Goal: Task Accomplishment & Management: Use online tool/utility

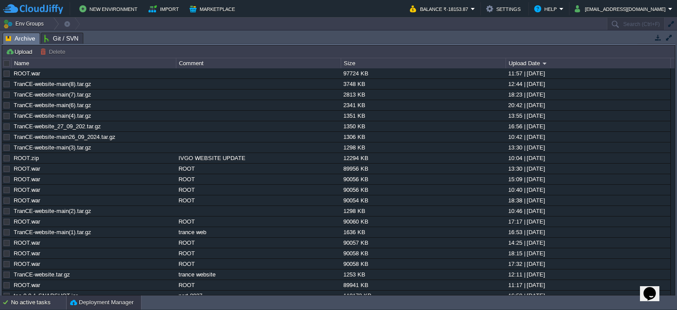
click at [42, 299] on div "No active tasks" at bounding box center [38, 302] width 55 height 14
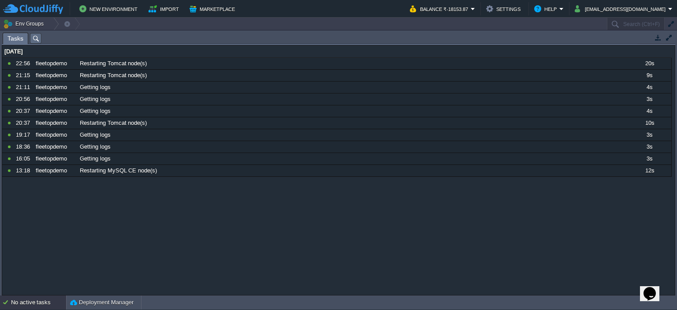
click at [42, 299] on div "No active tasks" at bounding box center [38, 302] width 55 height 14
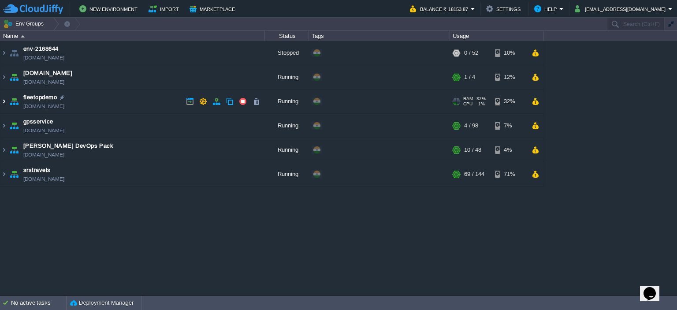
click at [3, 100] on img at bounding box center [3, 102] width 7 height 24
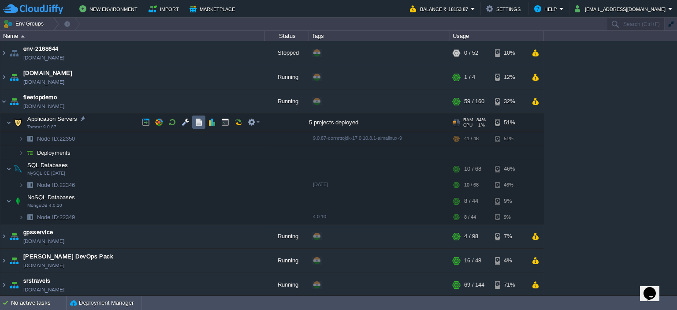
click at [203, 121] on td at bounding box center [198, 122] width 13 height 13
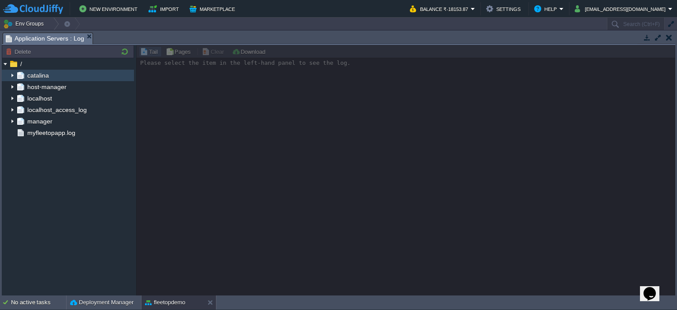
click at [9, 77] on img at bounding box center [12, 75] width 7 height 11
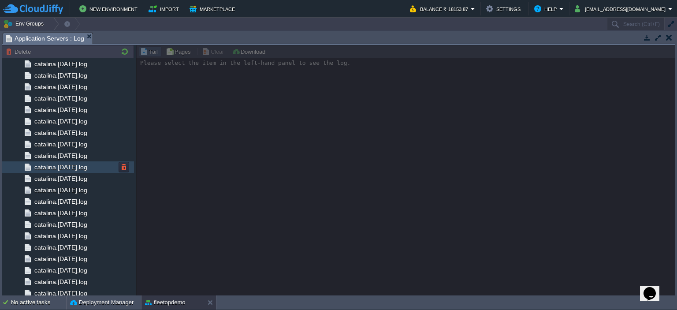
scroll to position [898, 0]
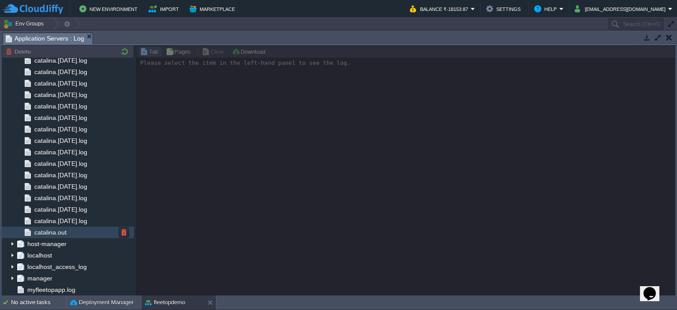
click at [54, 232] on span "catalina.out" at bounding box center [50, 232] width 35 height 8
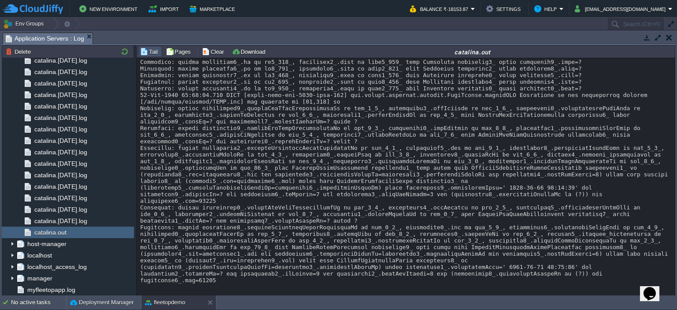
scroll to position [16507, 0]
click at [218, 50] on button "Clear" at bounding box center [214, 52] width 25 height 8
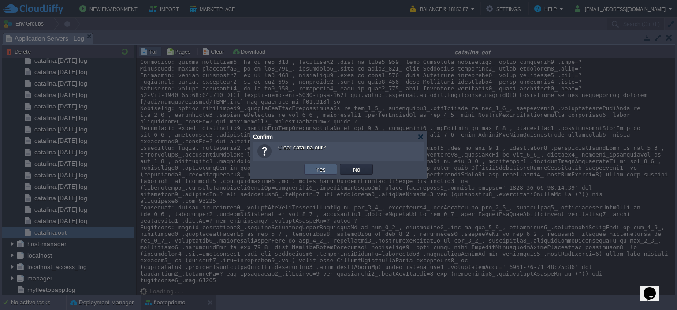
click at [309, 169] on td "Yes" at bounding box center [320, 169] width 33 height 11
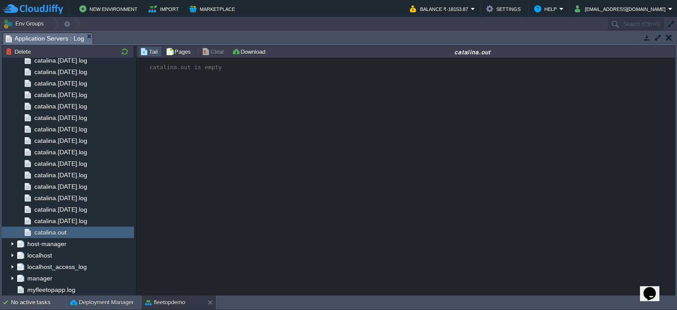
scroll to position [0, 0]
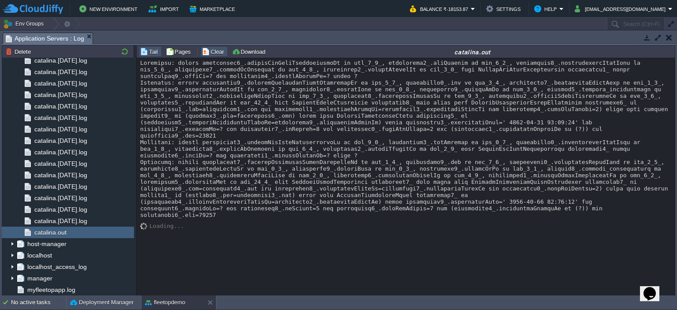
click at [205, 48] on button "Clear" at bounding box center [214, 52] width 25 height 8
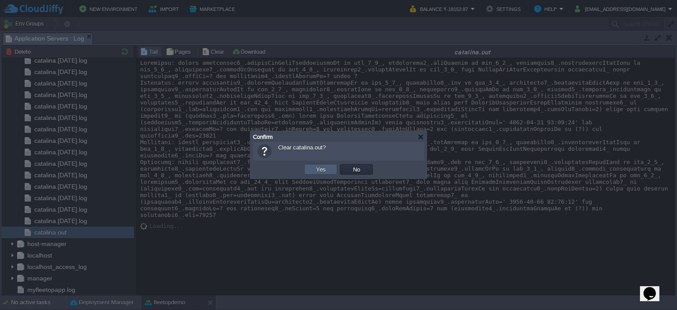
click at [325, 171] on button "Yes" at bounding box center [321, 169] width 15 height 8
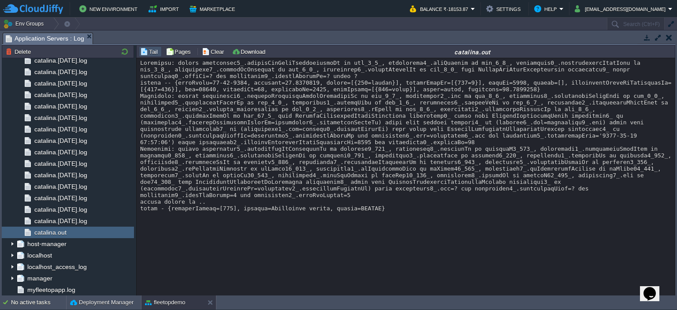
click at [226, 212] on div at bounding box center [406, 136] width 532 height 152
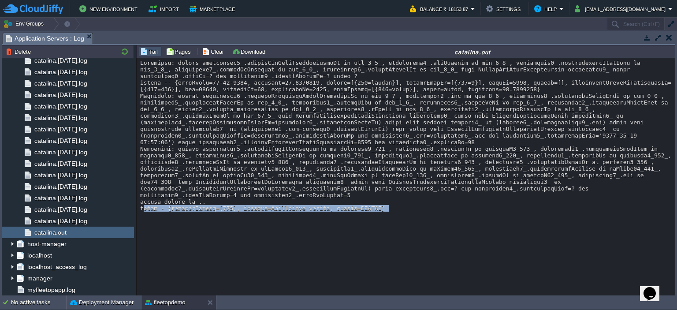
click at [226, 212] on div at bounding box center [406, 136] width 532 height 152
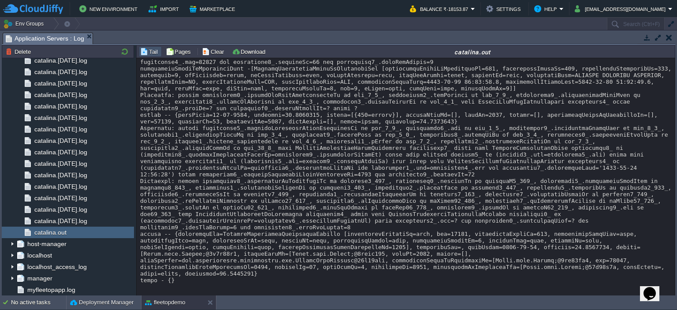
scroll to position [232, 0]
click at [249, 276] on div at bounding box center [406, 65] width 532 height 437
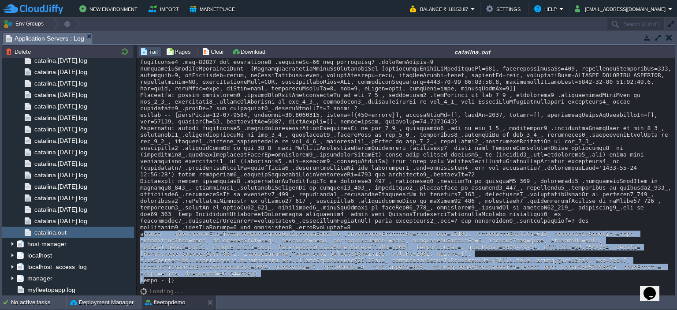
click at [249, 276] on div at bounding box center [406, 65] width 532 height 437
click at [279, 246] on div at bounding box center [406, 65] width 532 height 437
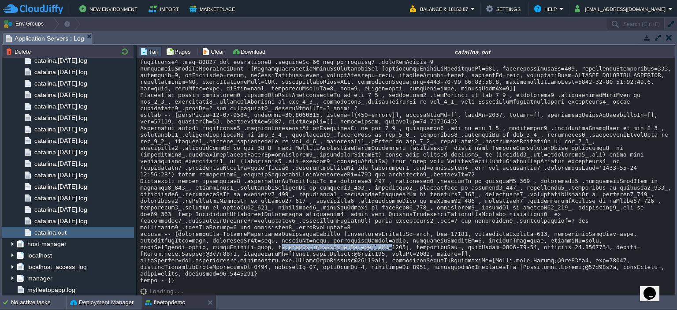
click at [279, 246] on div at bounding box center [406, 65] width 532 height 437
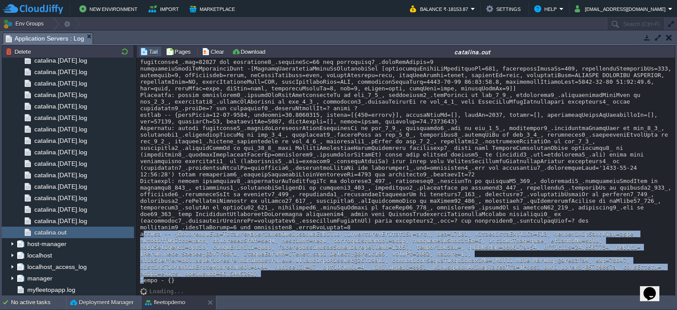
click at [279, 246] on div at bounding box center [406, 65] width 532 height 437
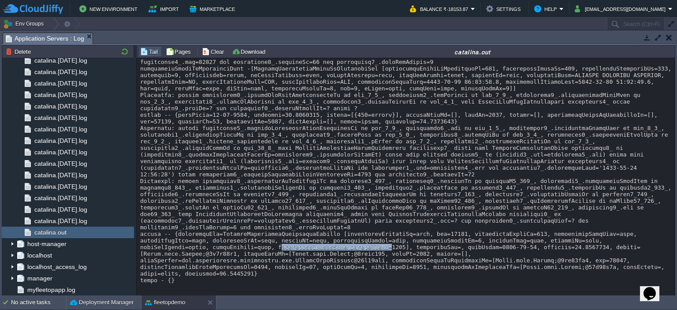
click at [279, 246] on div at bounding box center [406, 65] width 532 height 437
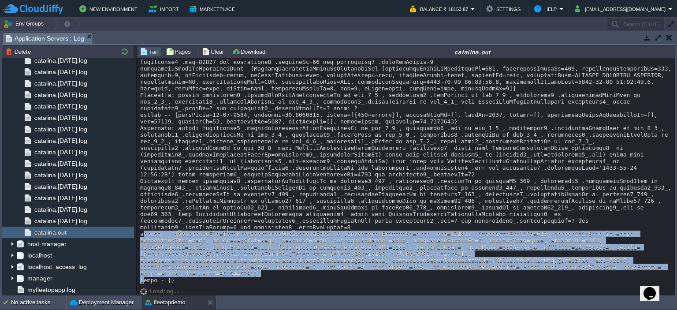
click at [279, 246] on div at bounding box center [406, 65] width 532 height 437
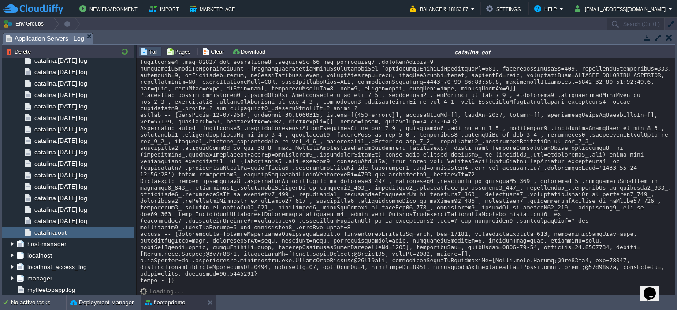
click at [279, 246] on div at bounding box center [406, 65] width 532 height 437
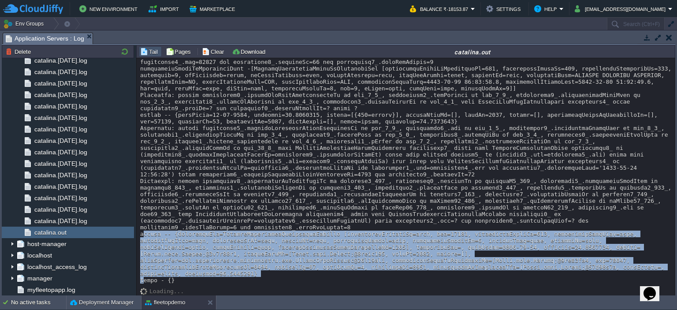
click at [279, 246] on div at bounding box center [406, 65] width 532 height 437
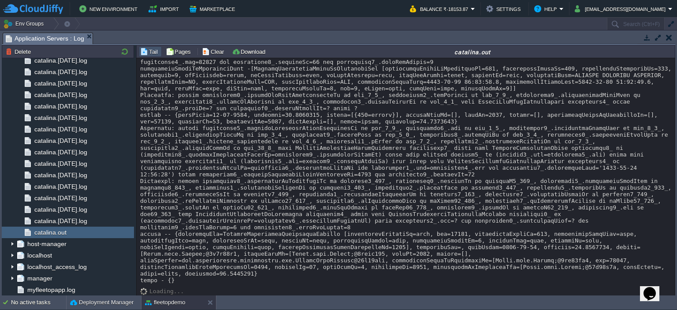
click at [310, 211] on div at bounding box center [406, 65] width 532 height 437
click at [228, 253] on div at bounding box center [406, 65] width 532 height 437
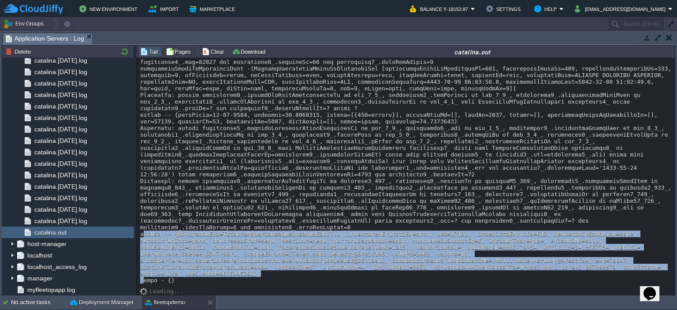
click at [228, 253] on div at bounding box center [406, 65] width 532 height 437
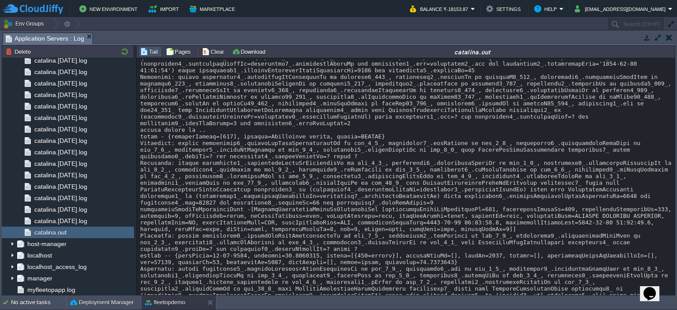
scroll to position [81, 0]
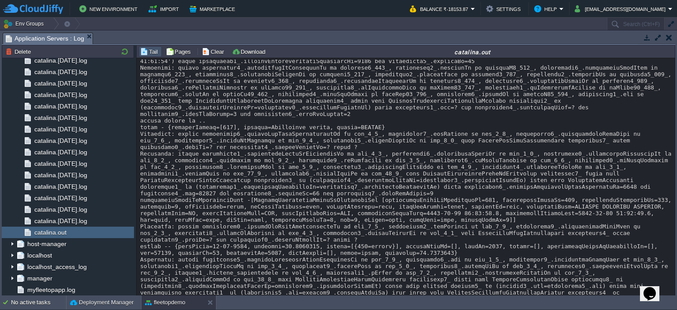
click at [206, 137] on div at bounding box center [406, 196] width 532 height 437
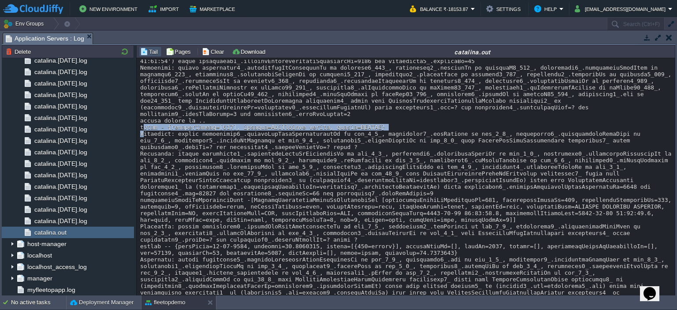
click at [206, 137] on div at bounding box center [406, 196] width 532 height 437
click at [227, 137] on div at bounding box center [406, 196] width 532 height 437
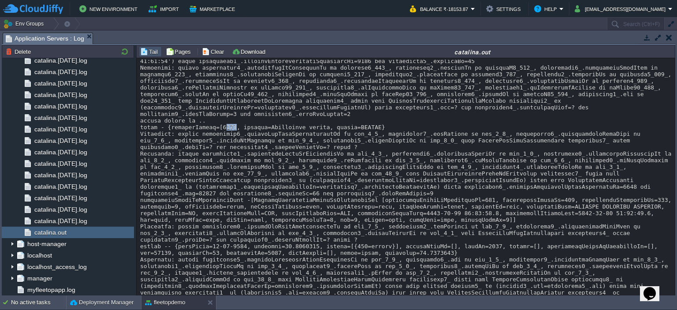
click at [227, 137] on div at bounding box center [406, 196] width 532 height 437
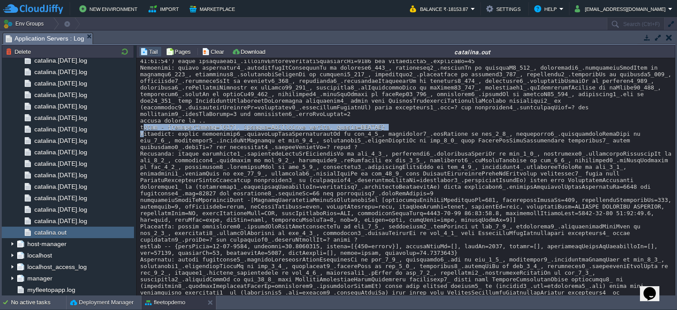
click at [227, 137] on div at bounding box center [406, 196] width 532 height 437
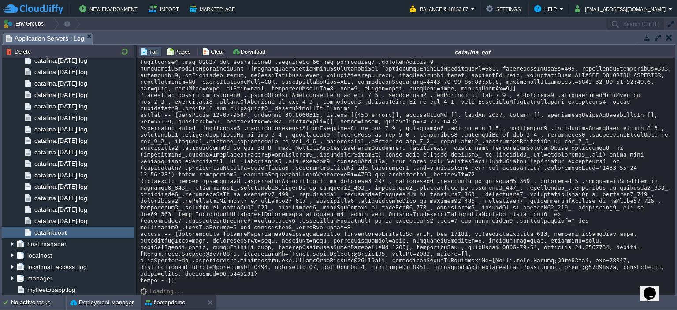
click at [250, 270] on div at bounding box center [406, 65] width 532 height 437
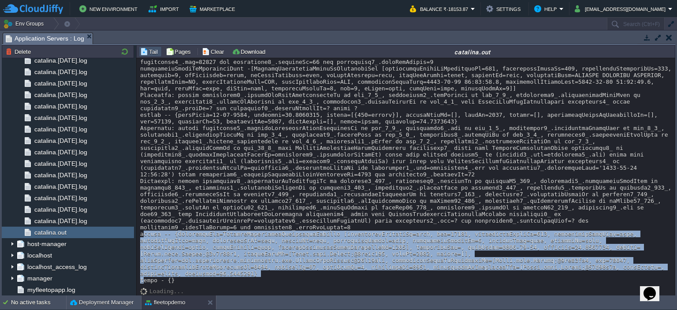
click at [250, 270] on div at bounding box center [406, 65] width 532 height 437
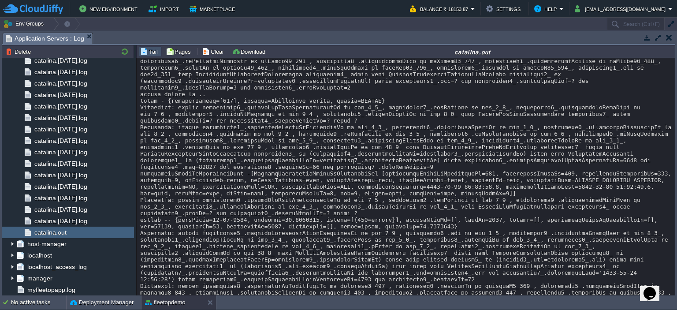
click at [201, 112] on div at bounding box center [406, 170] width 532 height 437
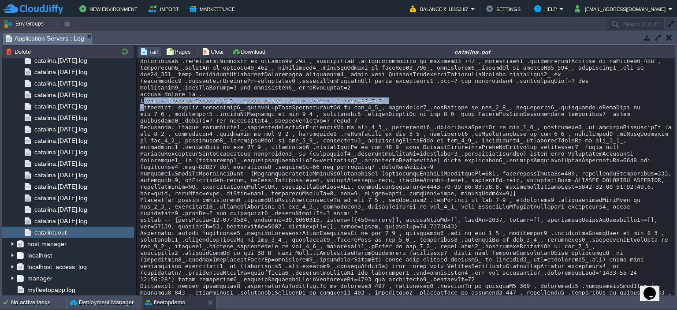
click at [201, 112] on div at bounding box center [406, 170] width 532 height 437
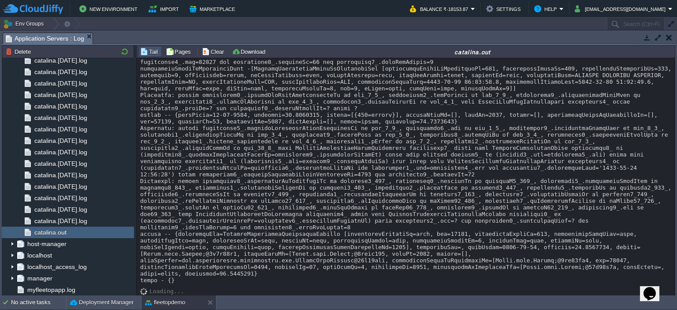
click at [207, 267] on div at bounding box center [406, 65] width 532 height 437
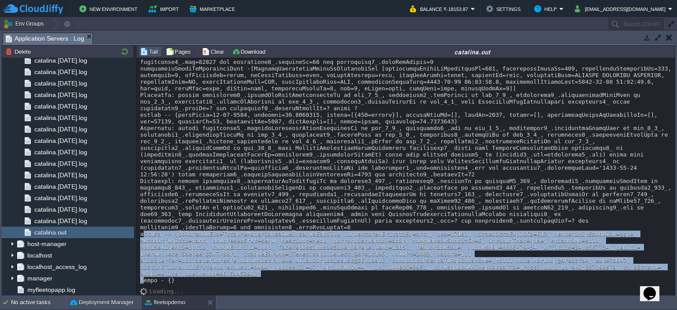
click at [207, 267] on div at bounding box center [406, 65] width 532 height 437
click at [258, 256] on div at bounding box center [406, 65] width 532 height 437
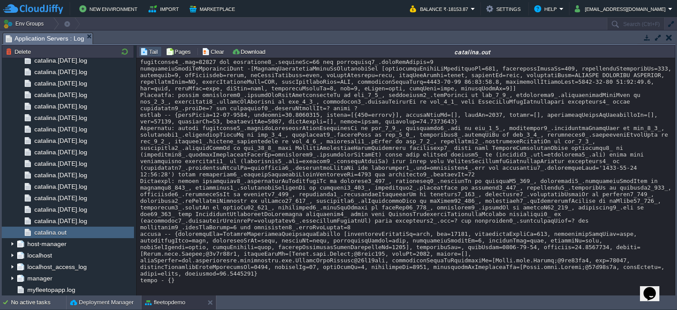
click at [206, 60] on div at bounding box center [406, 65] width 532 height 437
click at [208, 49] on button "Clear" at bounding box center [214, 52] width 25 height 8
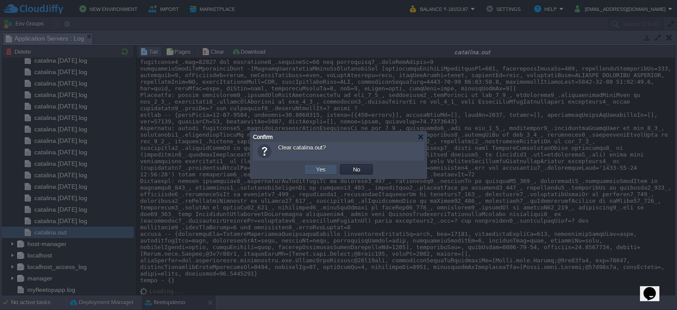
click at [318, 166] on button "Yes" at bounding box center [321, 169] width 15 height 8
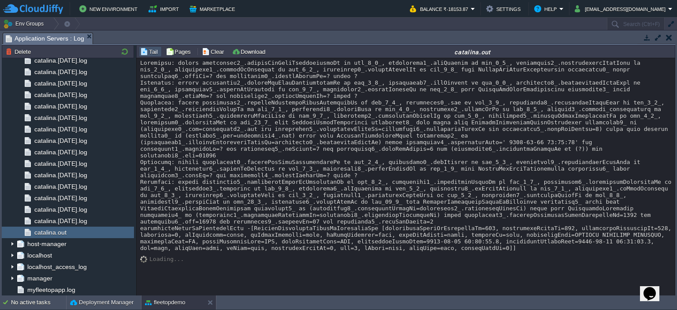
scroll to position [178, 0]
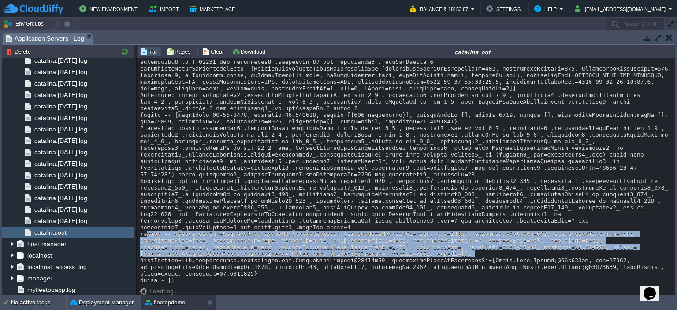
drag, startPoint x: 142, startPoint y: 234, endPoint x: 526, endPoint y: 253, distance: 384.6
click at [526, 253] on div at bounding box center [406, 92] width 532 height 384
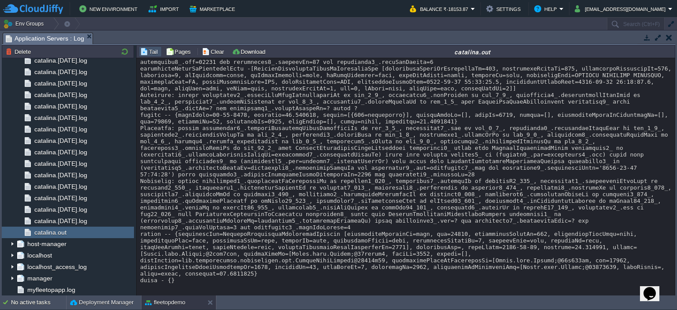
click at [448, 172] on div at bounding box center [406, 92] width 532 height 384
click at [477, 251] on div at bounding box center [406, 92] width 532 height 384
click at [203, 255] on div at bounding box center [406, 92] width 532 height 384
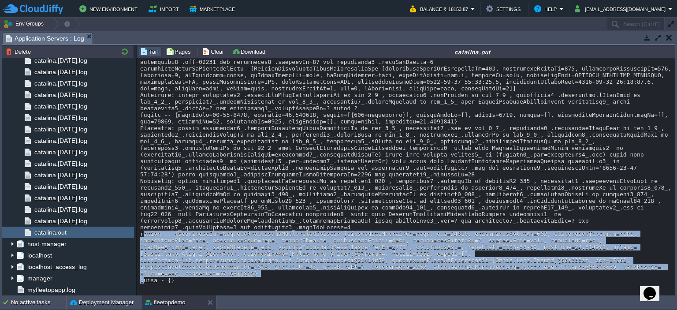
click at [203, 255] on div at bounding box center [406, 92] width 532 height 384
click at [183, 256] on div at bounding box center [406, 92] width 532 height 384
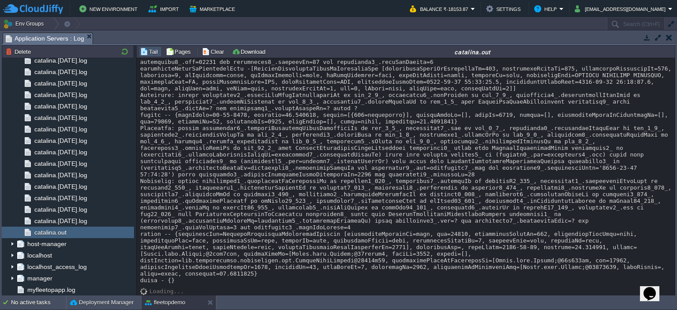
click at [262, 250] on div at bounding box center [406, 92] width 532 height 384
click at [428, 249] on div at bounding box center [406, 92] width 532 height 384
click at [426, 240] on div at bounding box center [406, 92] width 532 height 384
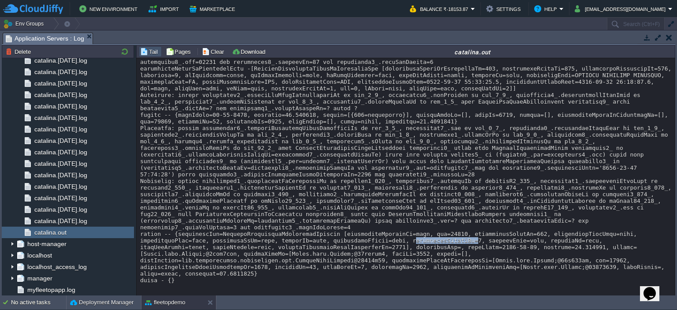
click at [426, 240] on div at bounding box center [406, 92] width 532 height 384
click at [515, 238] on div at bounding box center [406, 92] width 532 height 384
